Goal: Information Seeking & Learning: Learn about a topic

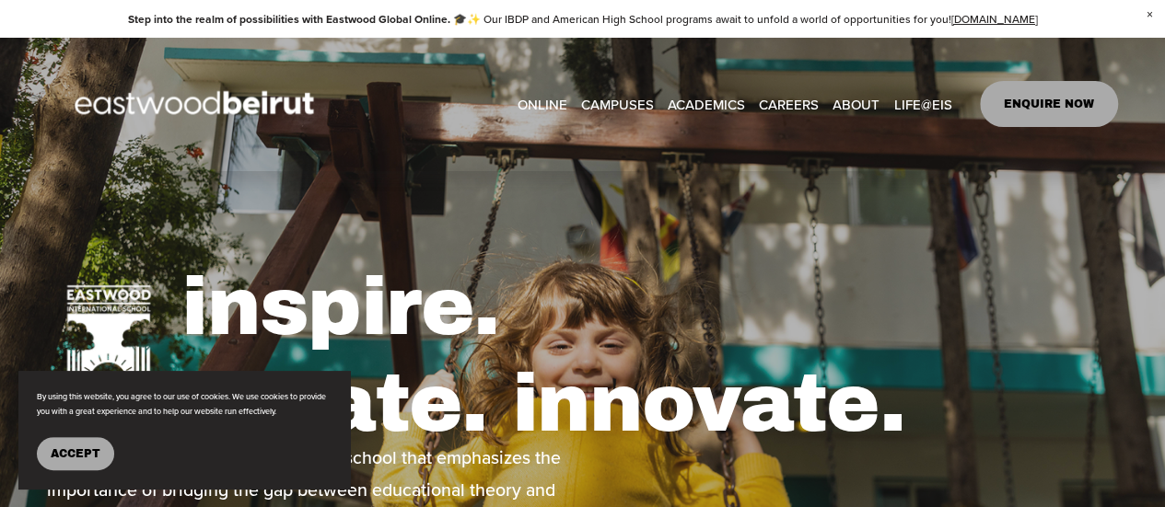
type input "*****"
click at [0, 0] on span "IB-PYP Early Years" at bounding box center [0, 0] width 0 height 0
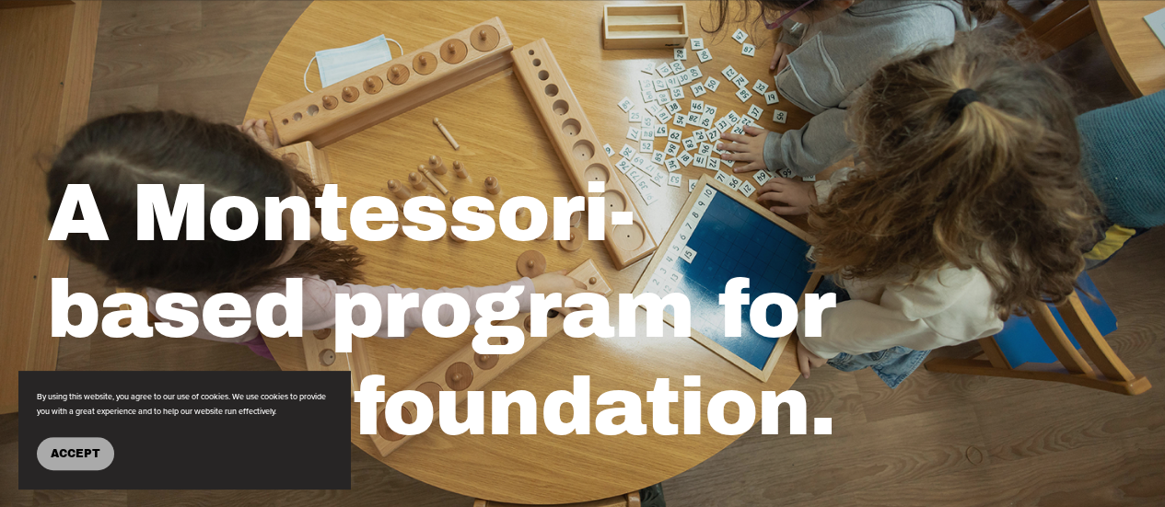
scroll to position [184, 0]
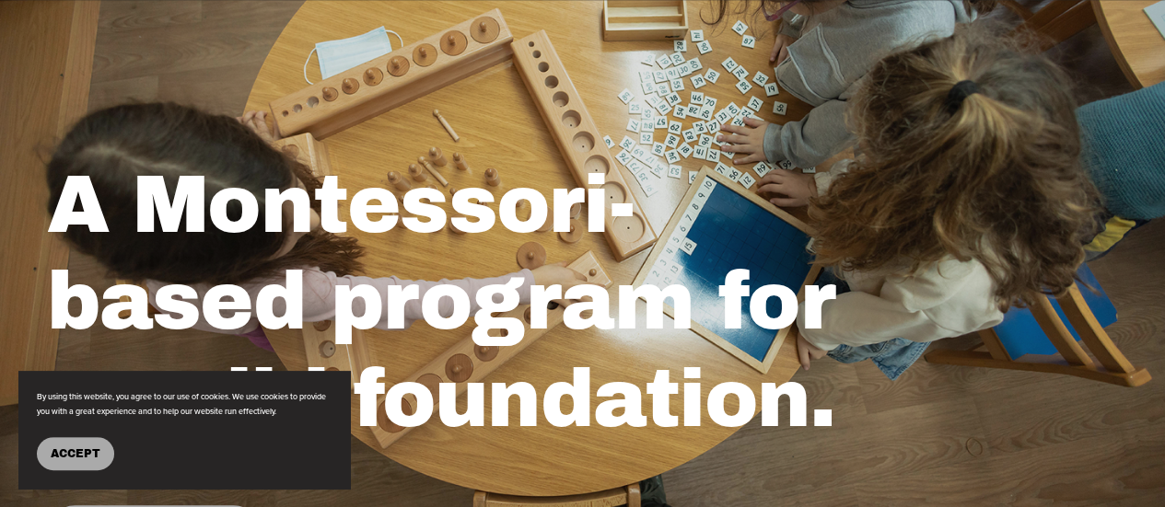
click at [99, 455] on span "Accept" at bounding box center [76, 454] width 50 height 13
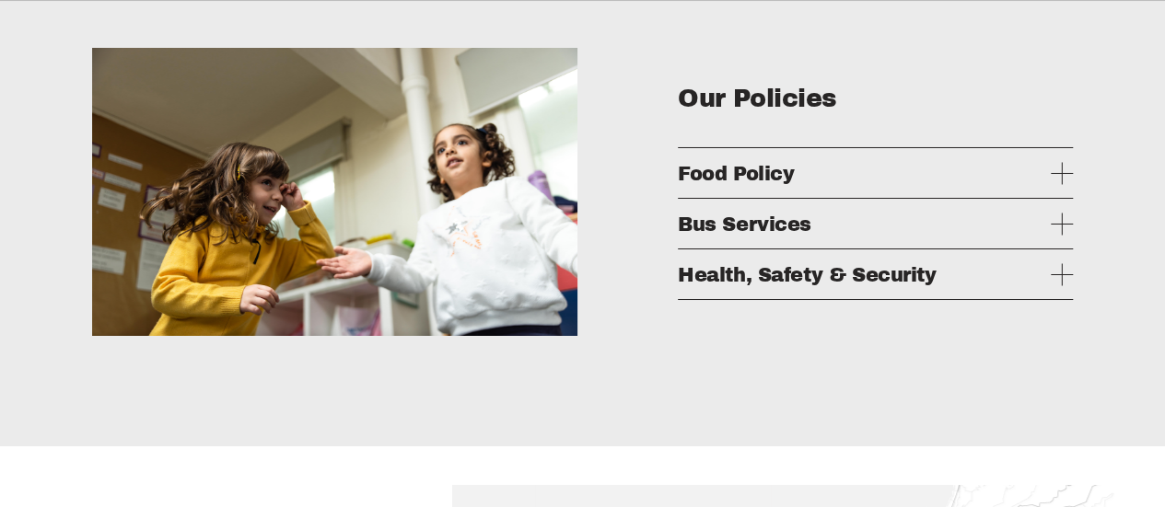
scroll to position [3316, 0]
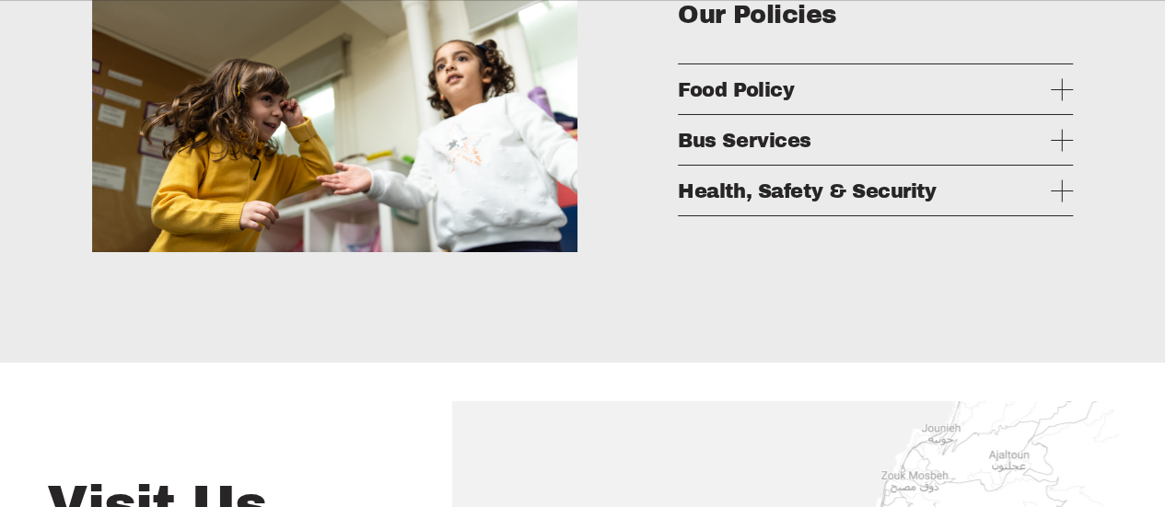
click at [1065, 159] on button "Bus Services" at bounding box center [876, 140] width 396 height 50
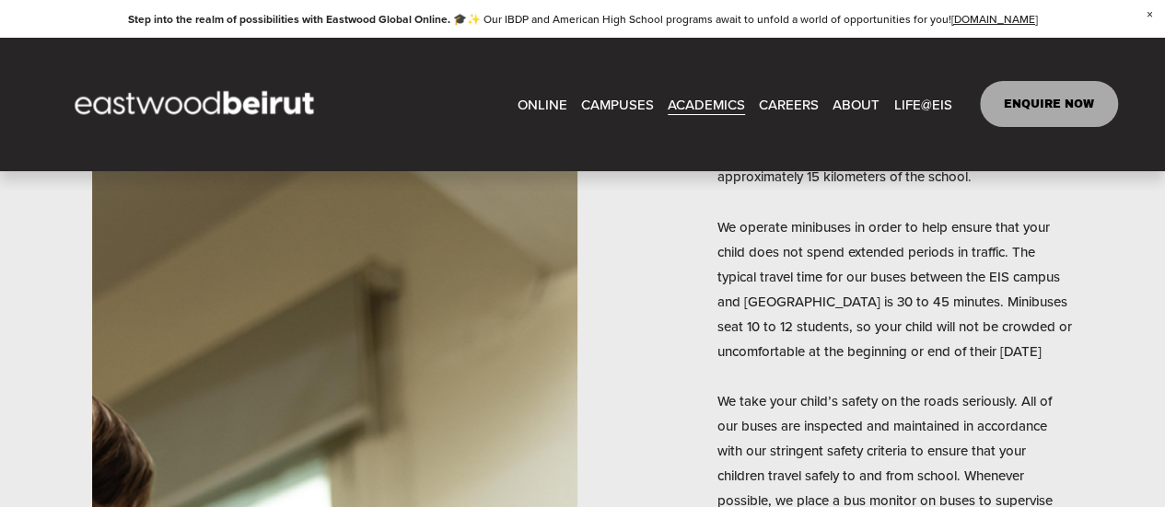
scroll to position [3131, 0]
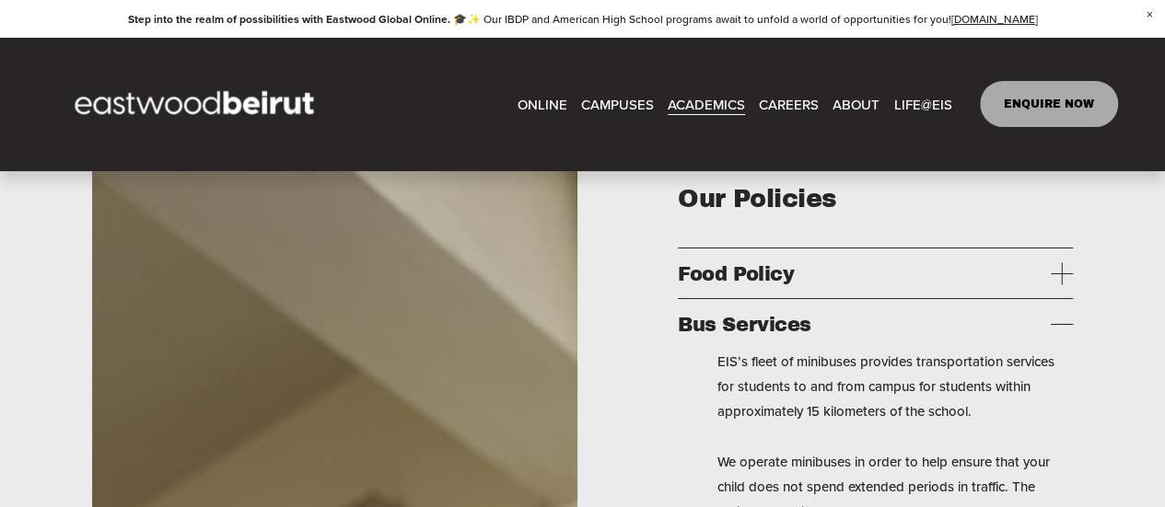
click at [1043, 285] on span "Food Policy" at bounding box center [865, 273] width 374 height 21
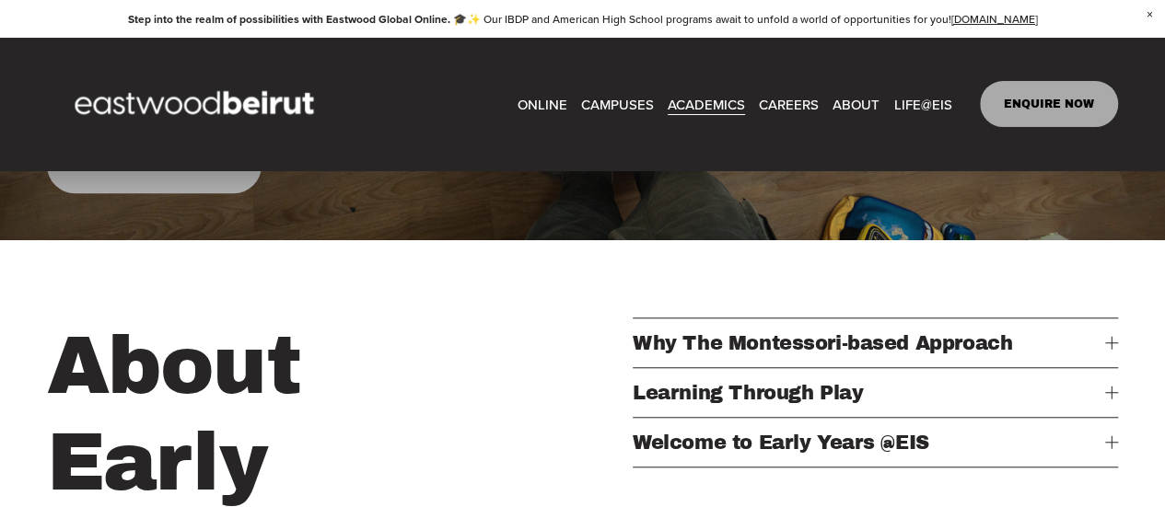
scroll to position [645, 0]
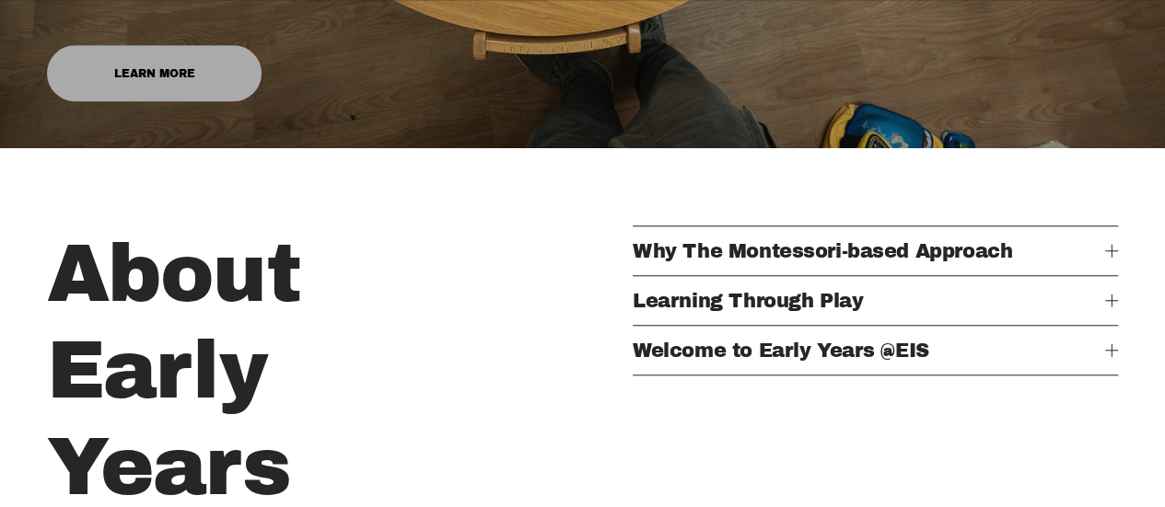
click at [1121, 374] on div "About Early Years Why The Montessori-based Approach The value of quality, devel…" at bounding box center [582, 420] width 1165 height 388
click at [1115, 356] on div at bounding box center [1111, 350] width 13 height 13
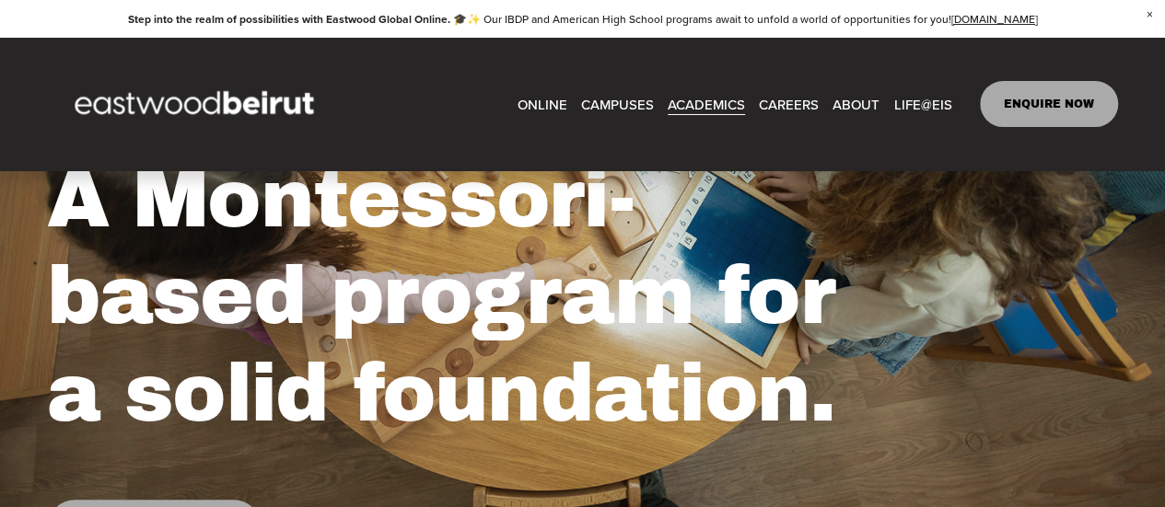
scroll to position [0, 0]
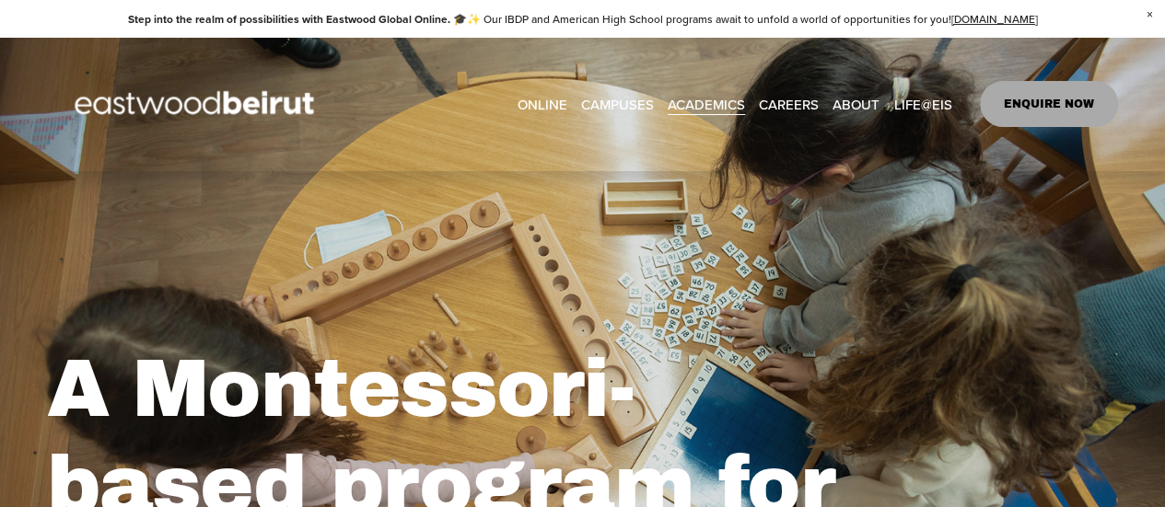
click at [0, 0] on span "After-school Activities" at bounding box center [0, 0] width 0 height 0
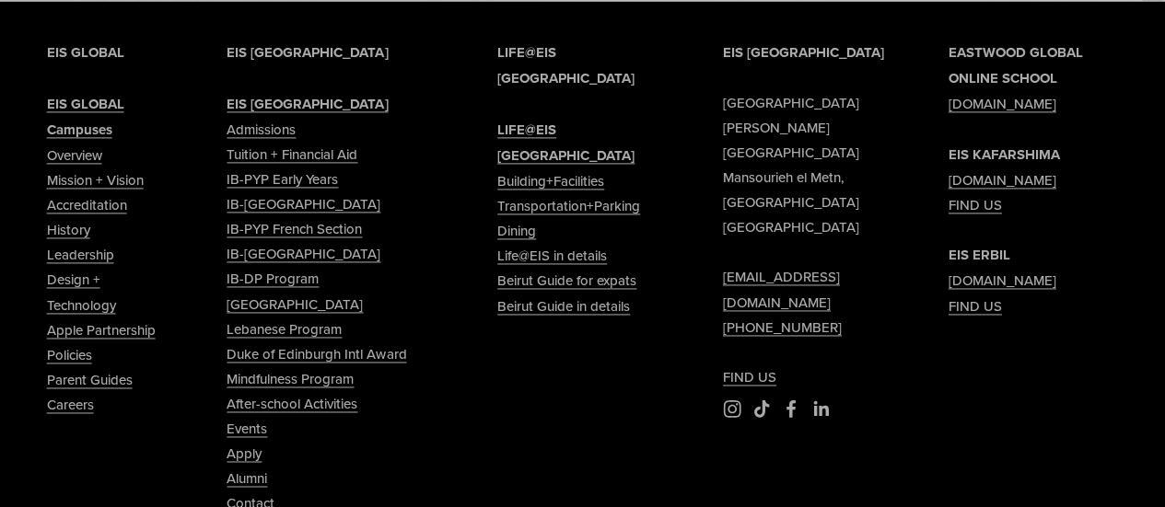
scroll to position [1289, 0]
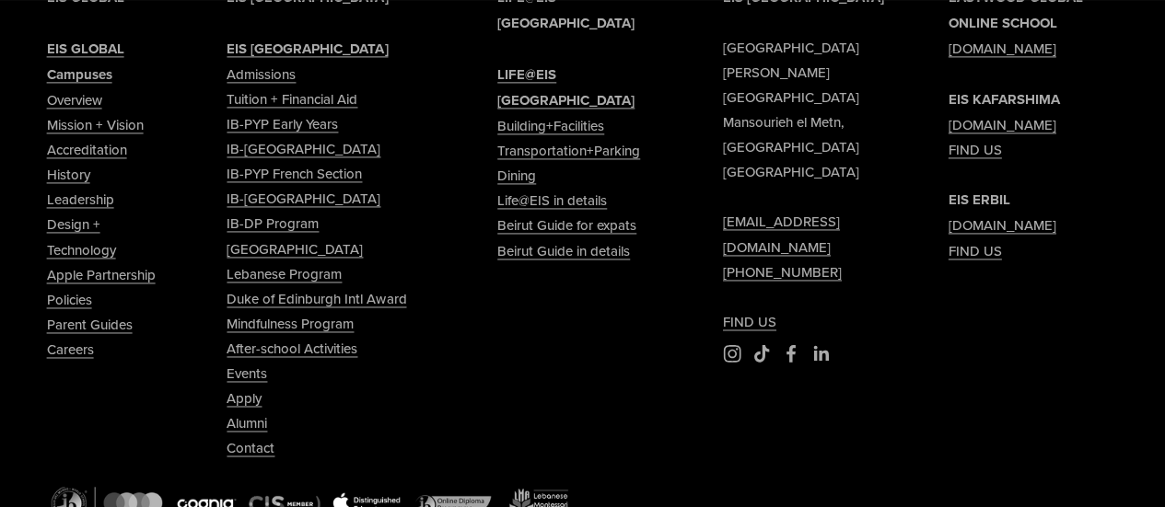
click at [309, 111] on link "Tuition + Financial Aid" at bounding box center [292, 99] width 131 height 25
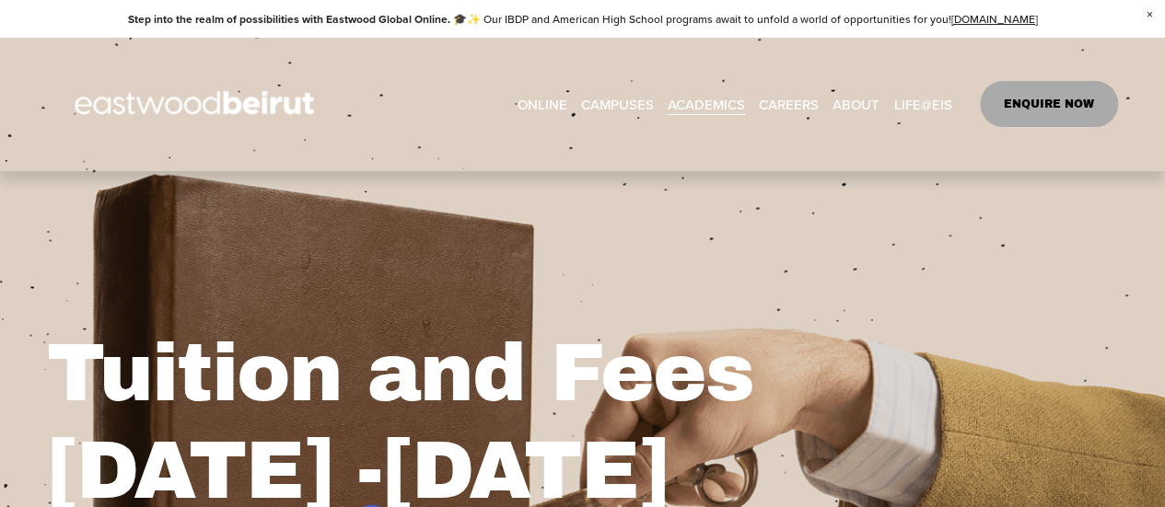
click at [0, 0] on span "Building+Facilities" at bounding box center [0, 0] width 0 height 0
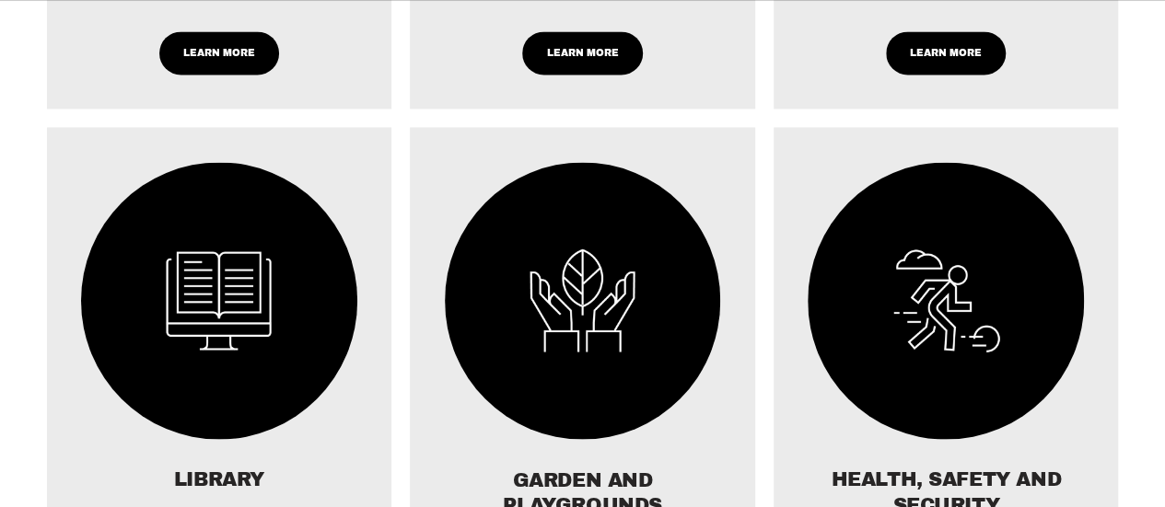
scroll to position [1566, 0]
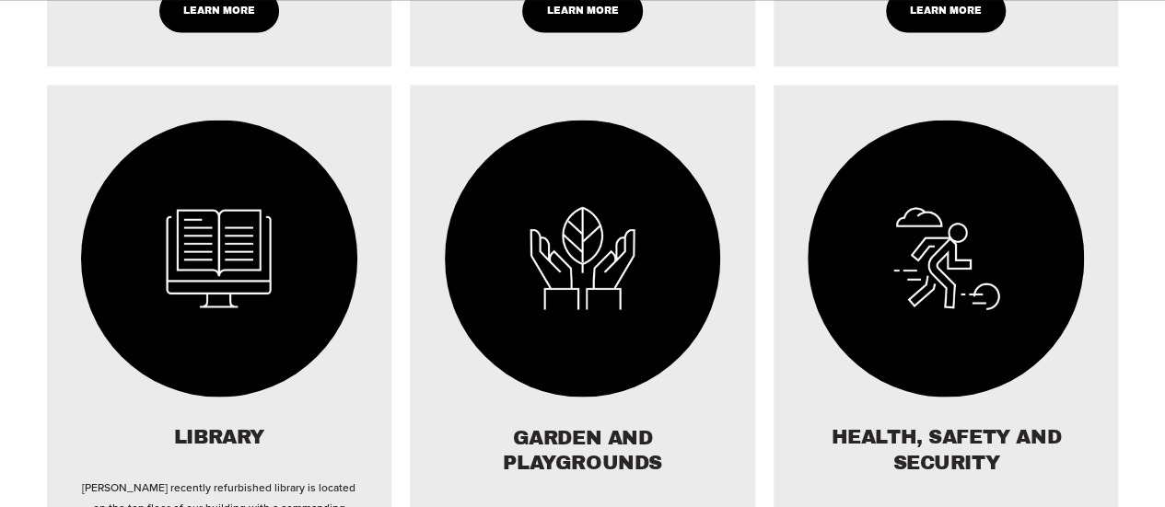
click at [613, 331] on img at bounding box center [583, 258] width 276 height 277
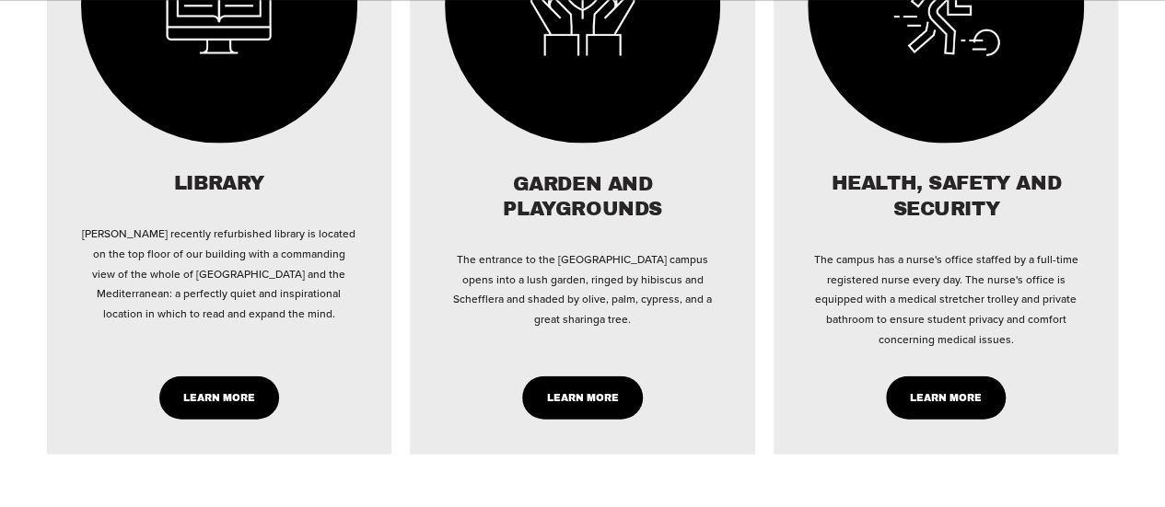
scroll to position [1842, 0]
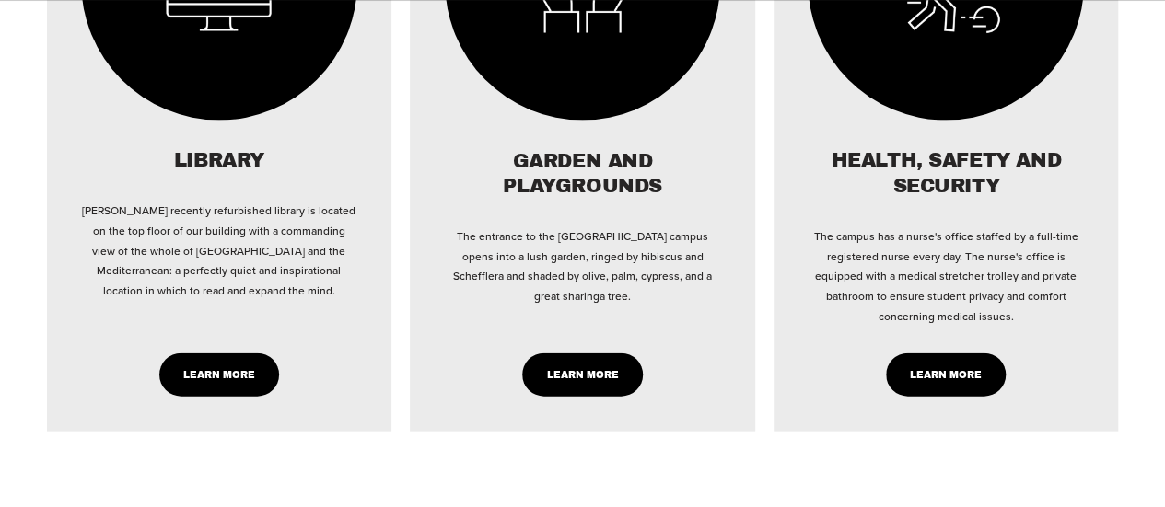
click at [578, 362] on link "LEARN MORE" at bounding box center [582, 375] width 121 height 43
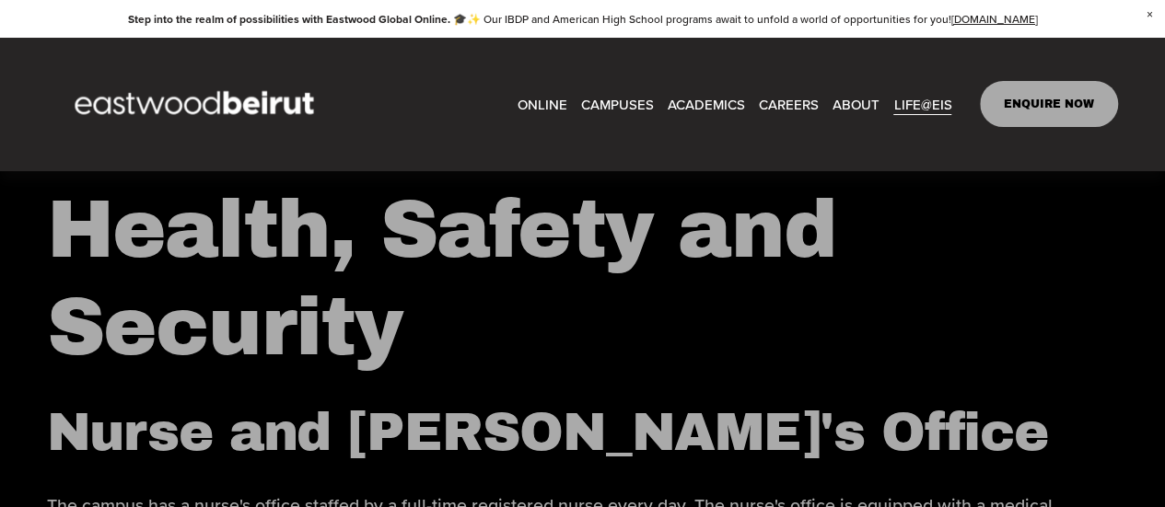
scroll to position [5158, 0]
